Goal: Answer question/provide support

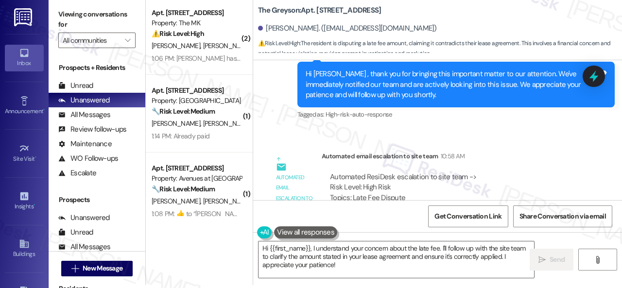
scroll to position [5457, 0]
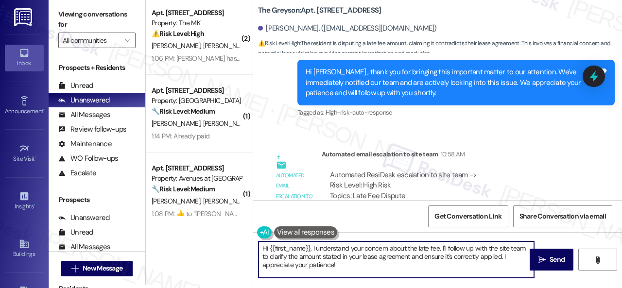
drag, startPoint x: 205, startPoint y: 212, endPoint x: 159, endPoint y: 196, distance: 48.4
click at [171, 203] on div "( 2 ) Apt. [STREET_ADDRESS] Property: The MK ⚠️ Risk Level: High The resident i…" at bounding box center [384, 141] width 476 height 288
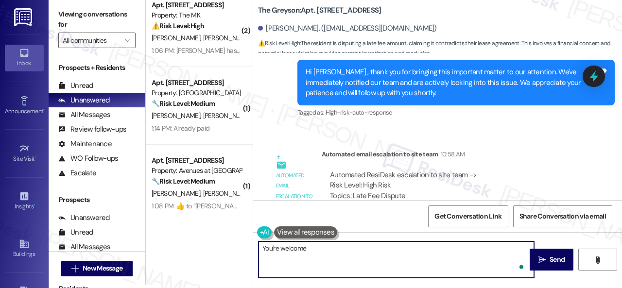
type textarea "You're welcome."
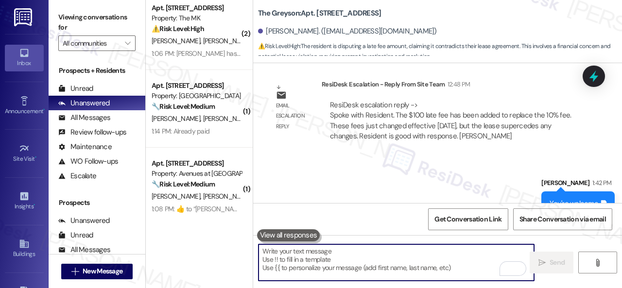
scroll to position [5671, 0]
